Goal: Task Accomplishment & Management: Complete application form

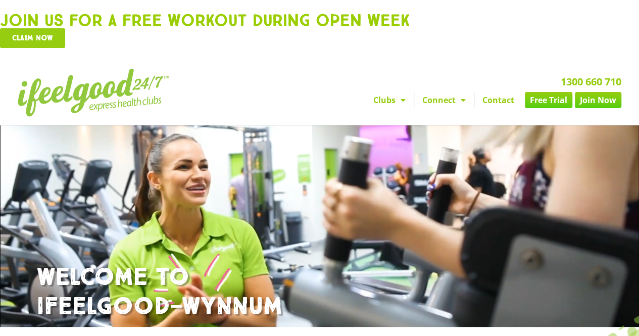
click at [552, 97] on link "Free Trial" at bounding box center [548, 100] width 47 height 16
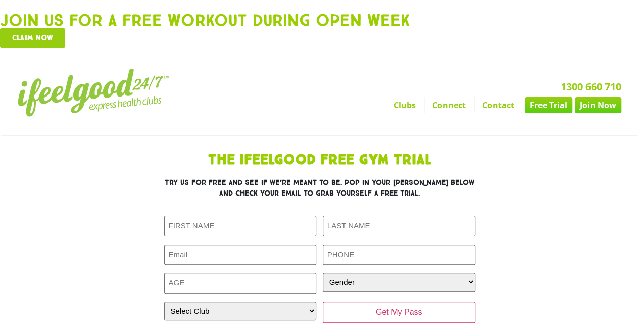
type input "Ben"
type input "Mably"
type input "mrmably@hotmail.com"
type input "0475089695"
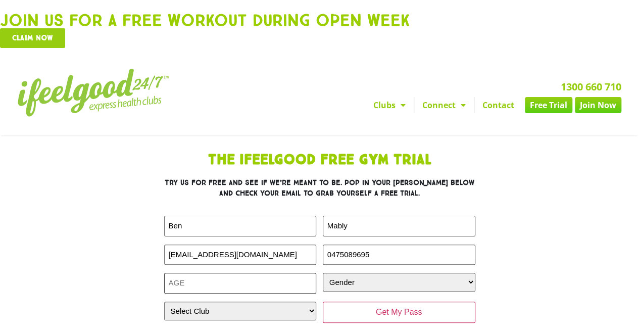
click at [255, 281] on input "Age (Required)" at bounding box center [240, 283] width 152 height 21
type input "32"
click at [380, 277] on select "Gender Male Female" at bounding box center [399, 282] width 152 height 19
select select "Male"
click at [323, 273] on select "Gender Male Female" at bounding box center [399, 282] width 152 height 19
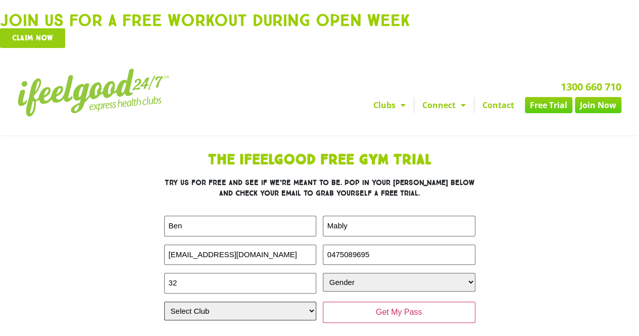
click at [284, 303] on select "Select Club Alexandra Hills Calamvale Coopers Plains Middle Park Oxenford Oxley…" at bounding box center [240, 310] width 152 height 19
select select "Wynnum"
click at [164, 301] on select "Select Club Alexandra Hills Calamvale Coopers Plains Middle Park Oxenford Oxley…" at bounding box center [240, 310] width 152 height 19
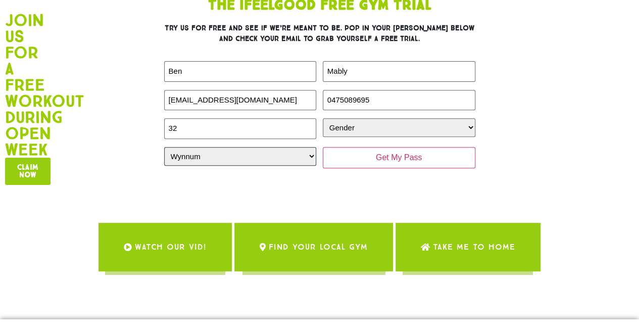
scroll to position [202, 0]
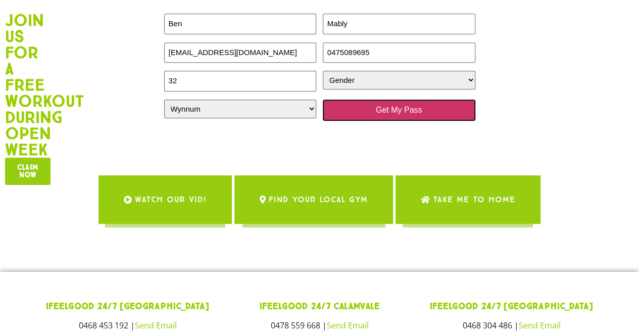
click at [424, 106] on input "Get My Pass" at bounding box center [399, 109] width 152 height 21
